Goal: Task Accomplishment & Management: Manage account settings

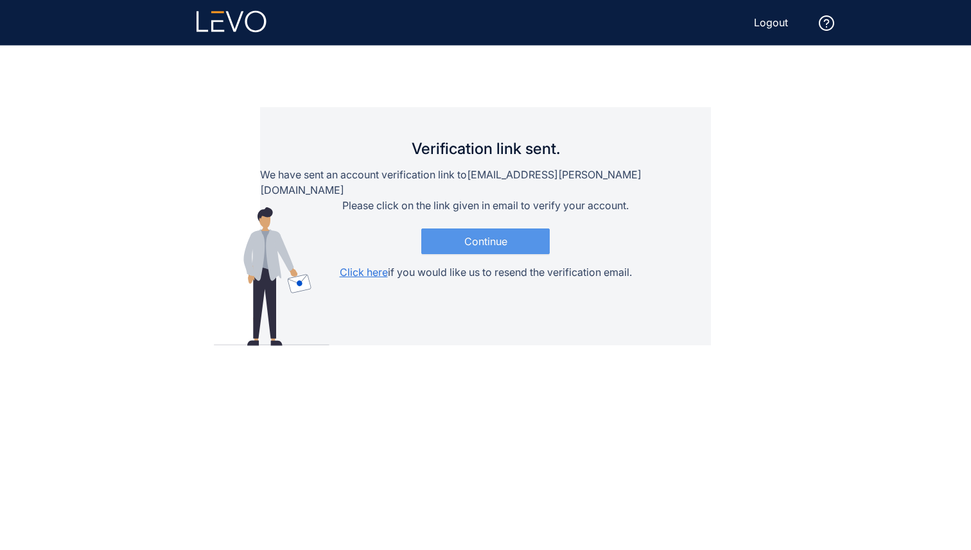
click at [471, 229] on button "Continue" at bounding box center [485, 242] width 128 height 26
click at [474, 236] on span "Continue" at bounding box center [485, 242] width 43 height 12
click at [488, 233] on button "Continue" at bounding box center [485, 242] width 128 height 26
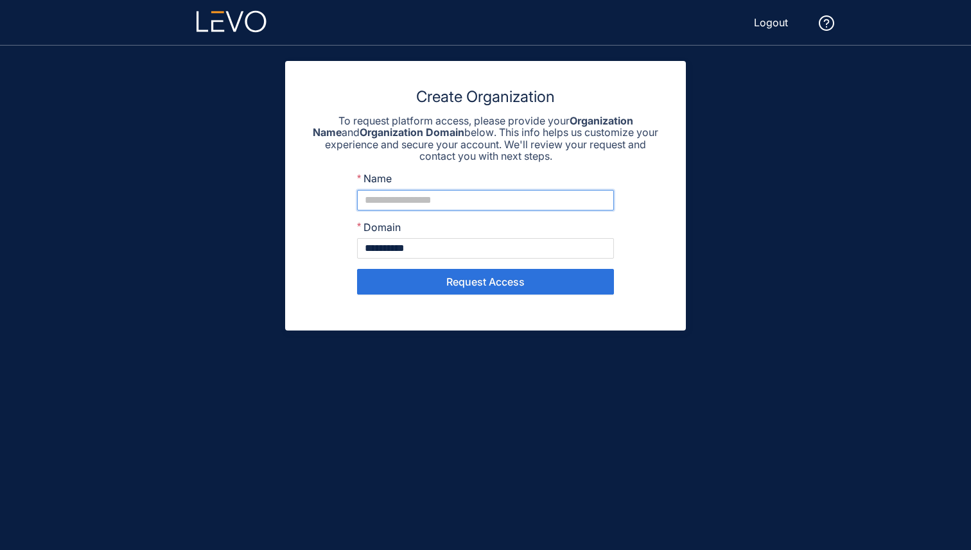
click at [480, 196] on input "Name" at bounding box center [485, 200] width 257 height 21
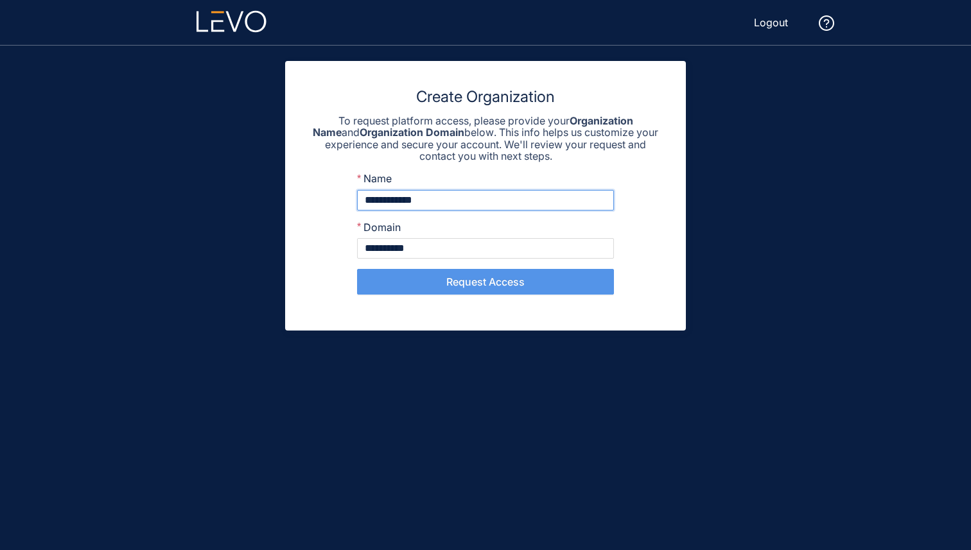
type input "**********"
click at [493, 289] on button "Request Access" at bounding box center [485, 282] width 257 height 26
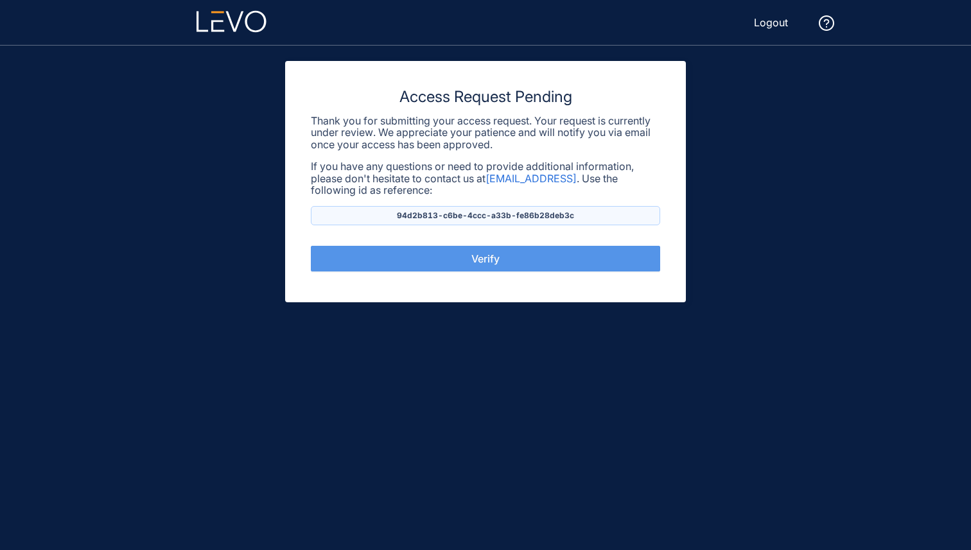
click at [552, 258] on button "Verify" at bounding box center [485, 259] width 349 height 26
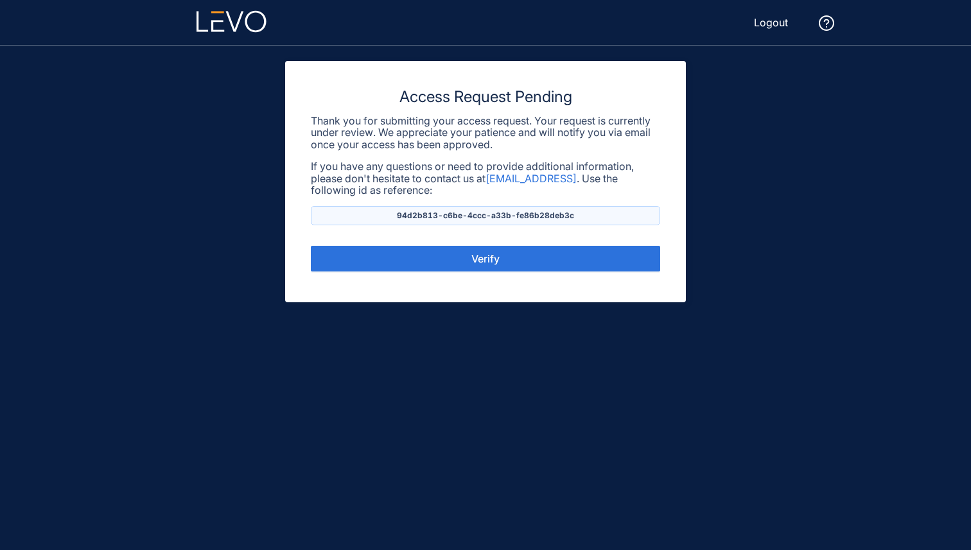
click at [589, 214] on p "94d2b813-c6be-4ccc-a33b-fe86b28deb3c" at bounding box center [485, 215] width 349 height 19
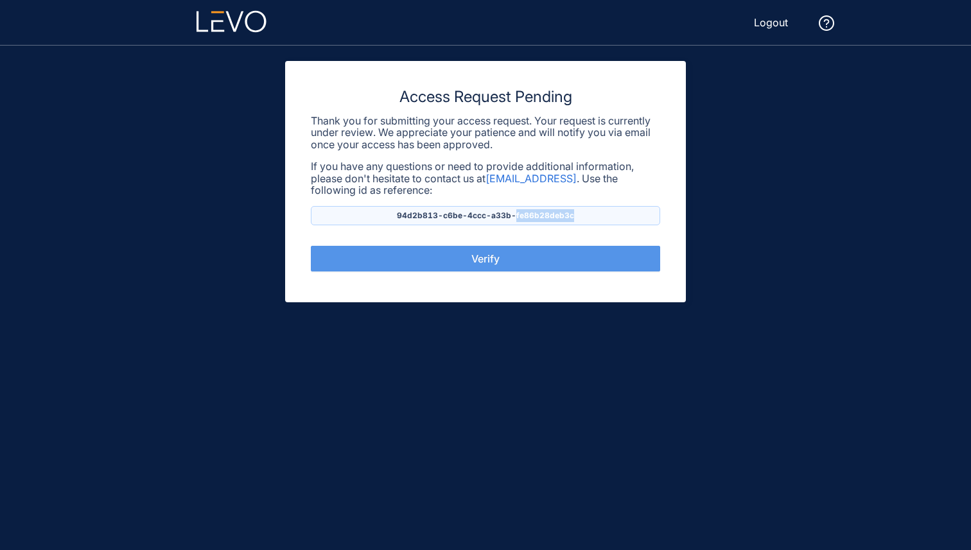
click at [468, 263] on button "Verify" at bounding box center [485, 259] width 349 height 26
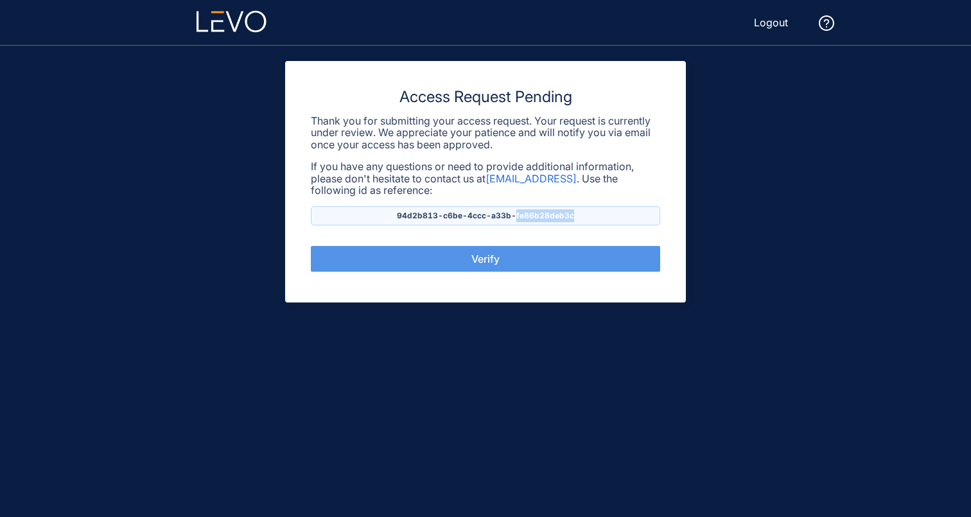
click at [512, 259] on button "Verify" at bounding box center [485, 259] width 349 height 26
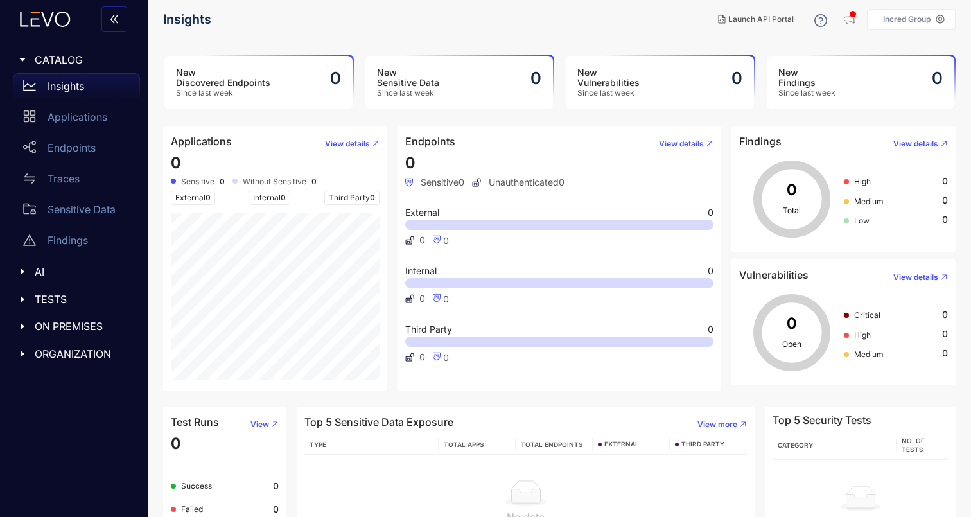
click at [19, 351] on icon "caret-right" at bounding box center [22, 353] width 9 height 9
click at [82, 404] on div "IAM" at bounding box center [76, 411] width 127 height 26
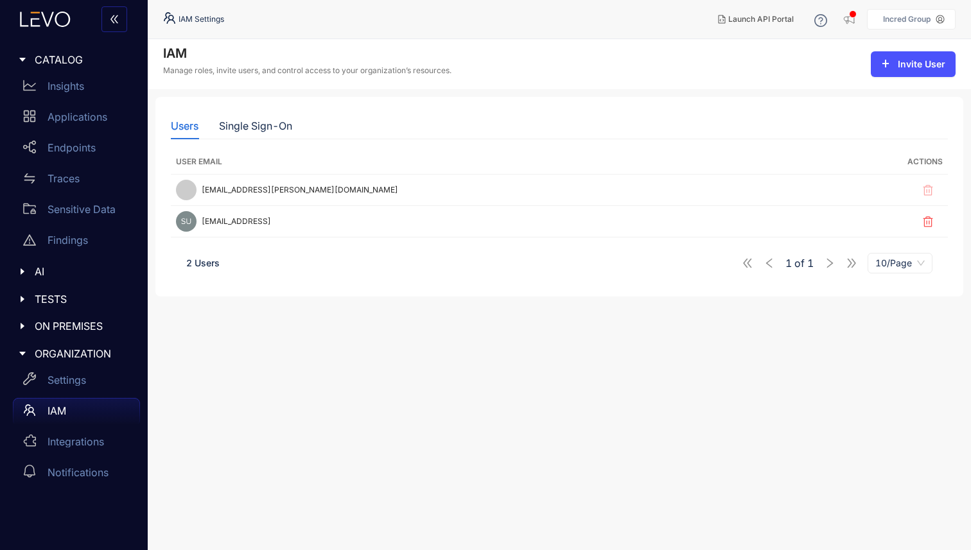
click at [889, 19] on p "Incred Group" at bounding box center [907, 19] width 48 height 9
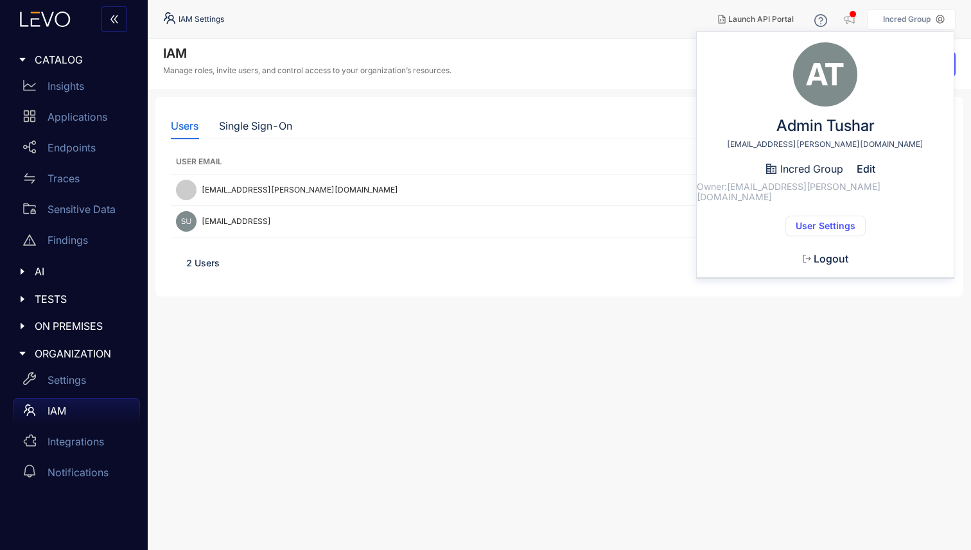
click at [833, 249] on button "Logout" at bounding box center [825, 259] width 66 height 21
